Goal: Task Accomplishment & Management: Manage account settings

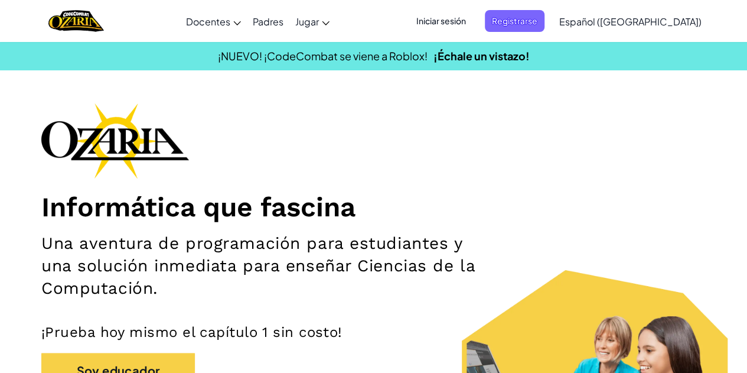
click at [473, 21] on span "Iniciar sesión" at bounding box center [441, 21] width 64 height 22
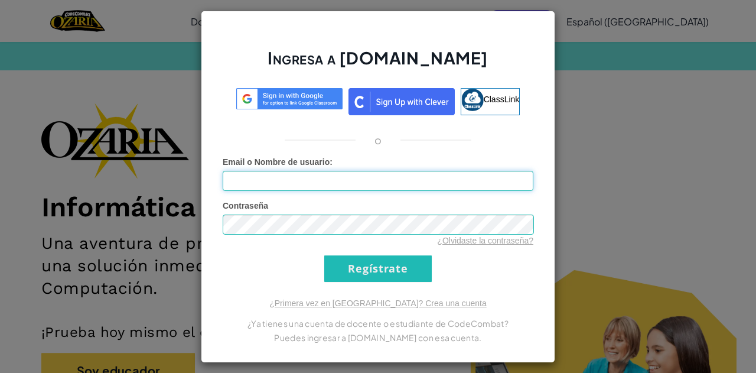
click at [382, 174] on input "Email o Nombre de usuario :" at bounding box center [378, 181] width 311 height 20
type input "[EMAIL_ADDRESS][DOMAIN_NAME]"
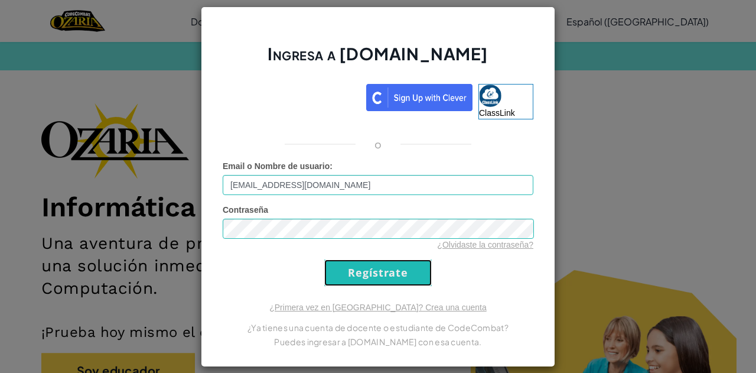
click at [379, 266] on input "Regístrate" at bounding box center [378, 272] width 108 height 27
